Goal: Task Accomplishment & Management: Use online tool/utility

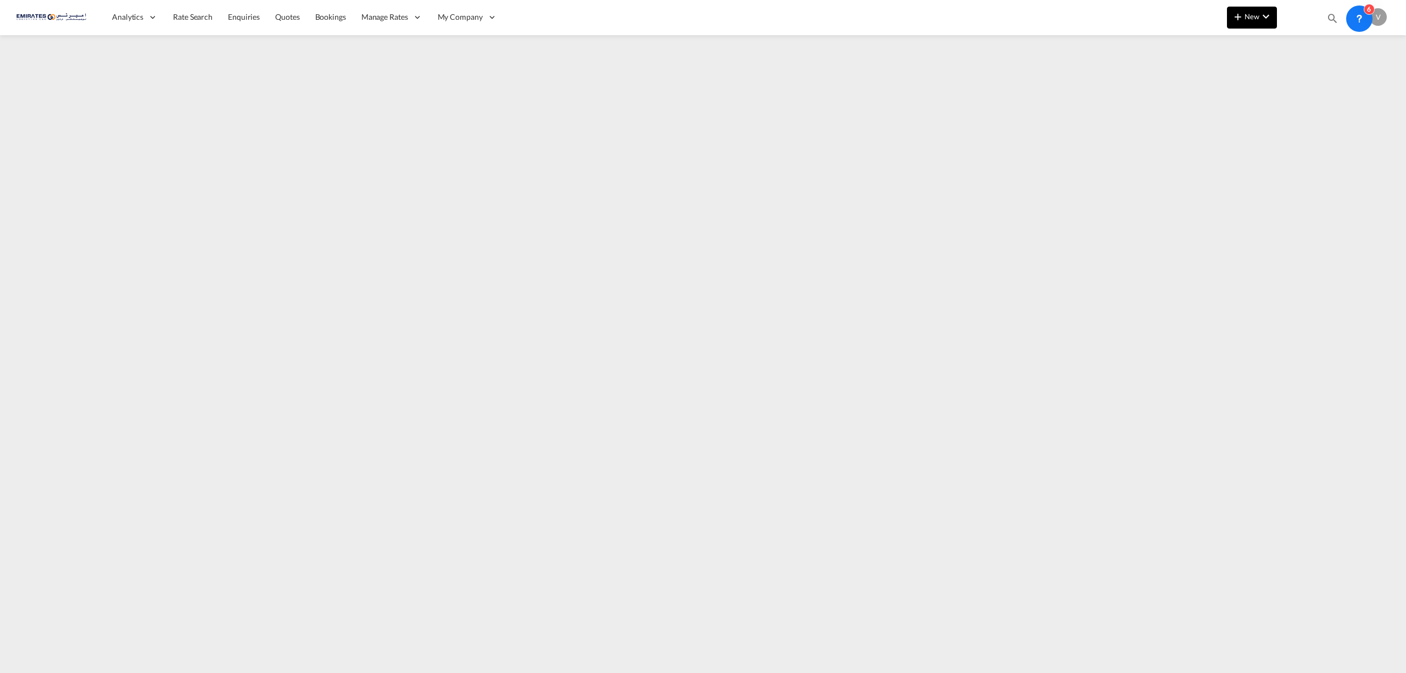
click at [1255, 16] on span "New" at bounding box center [1251, 16] width 41 height 9
click at [1303, 80] on span "Ratesheet" at bounding box center [1297, 82] width 12 height 22
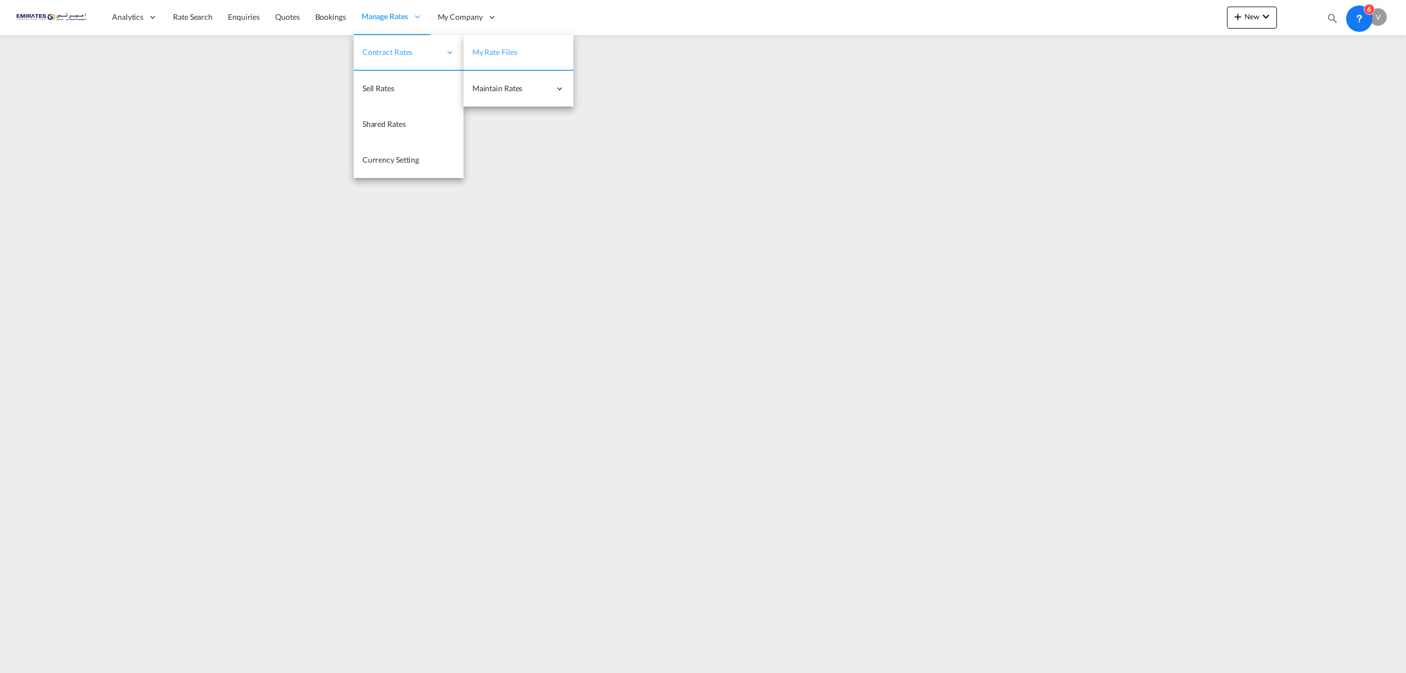
click at [488, 51] on span "My Rate Files" at bounding box center [494, 51] width 45 height 9
click at [605, 86] on span "Single Update" at bounding box center [605, 87] width 46 height 9
click at [486, 49] on span "My Rate Files" at bounding box center [494, 52] width 45 height 9
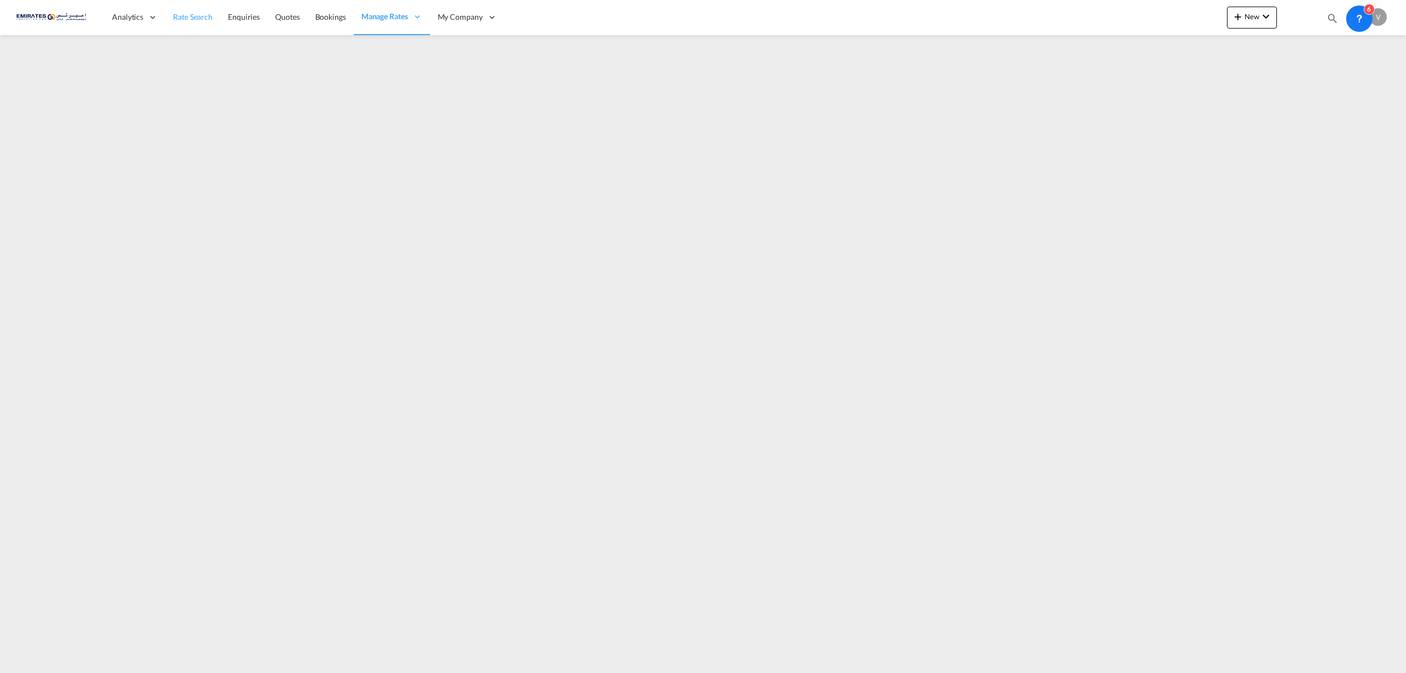
click at [181, 21] on span "Rate Search" at bounding box center [193, 17] width 40 height 11
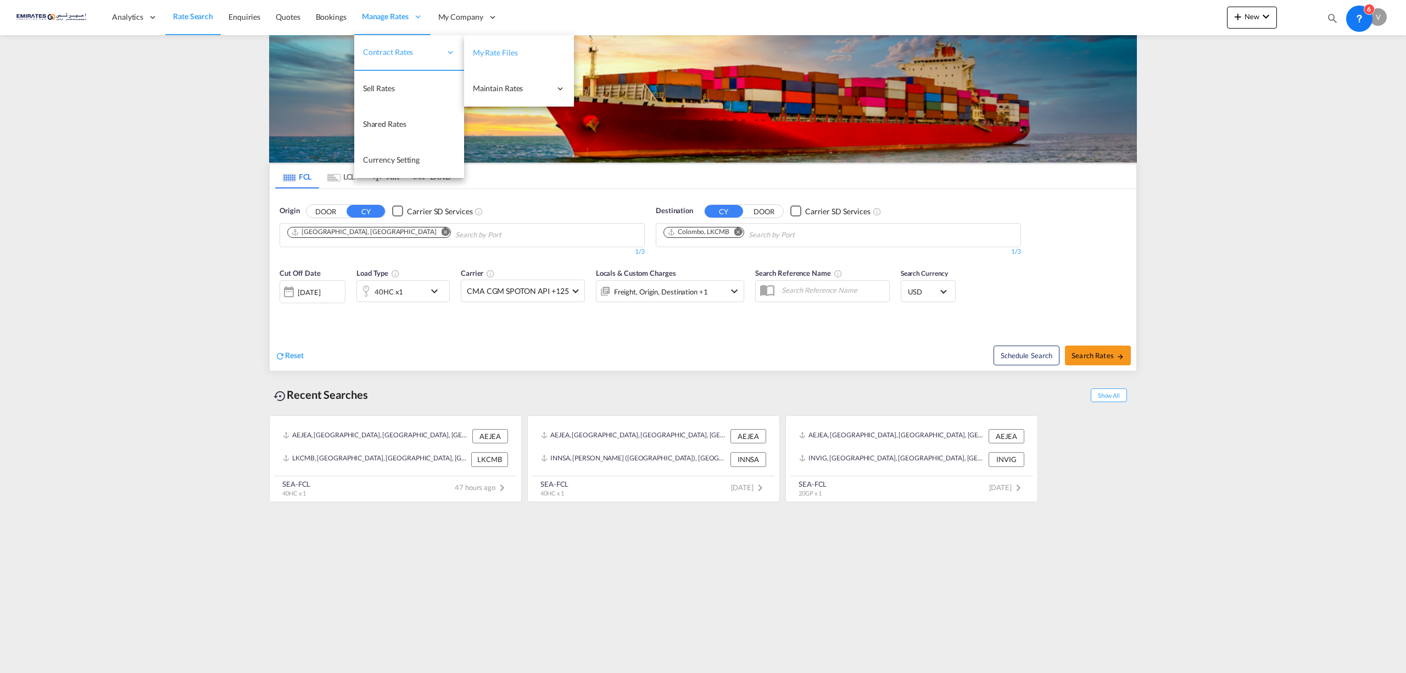
click at [473, 53] on span "My Rate Files" at bounding box center [495, 52] width 45 height 9
